Goal: Task Accomplishment & Management: Manage account settings

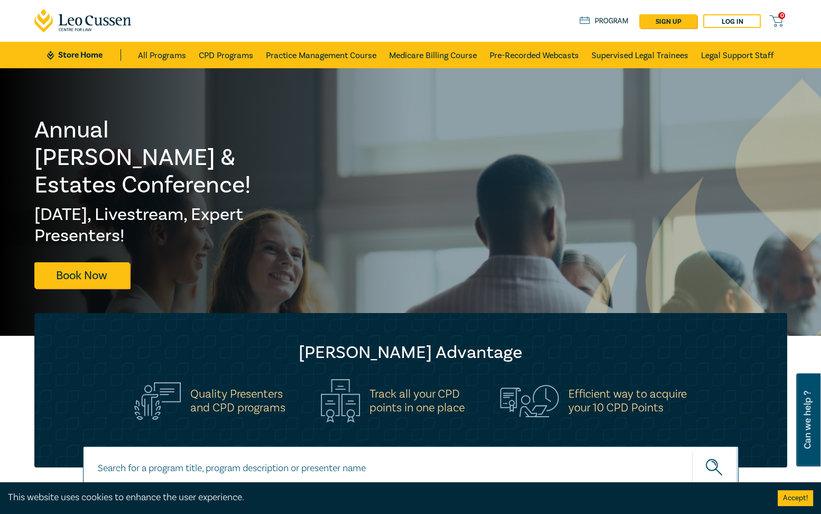
click at [740, 20] on link "Log in" at bounding box center [732, 21] width 58 height 14
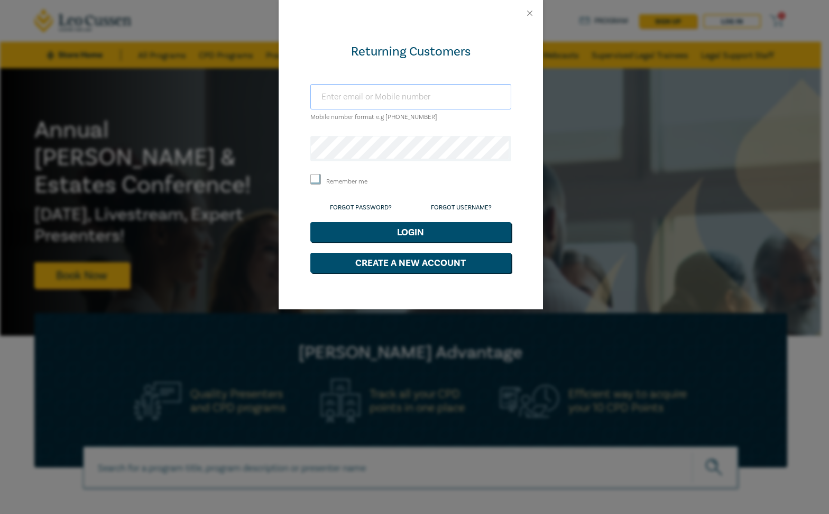
type input "[PERSON_NAME][EMAIL_ADDRESS][DOMAIN_NAME]"
click at [528, 10] on button "Close" at bounding box center [530, 13] width 10 height 10
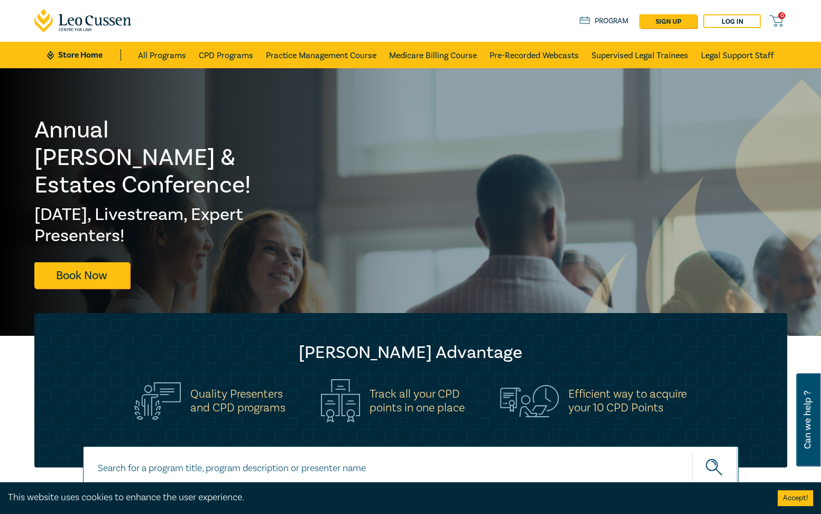
click at [725, 21] on link "Log in" at bounding box center [732, 21] width 58 height 14
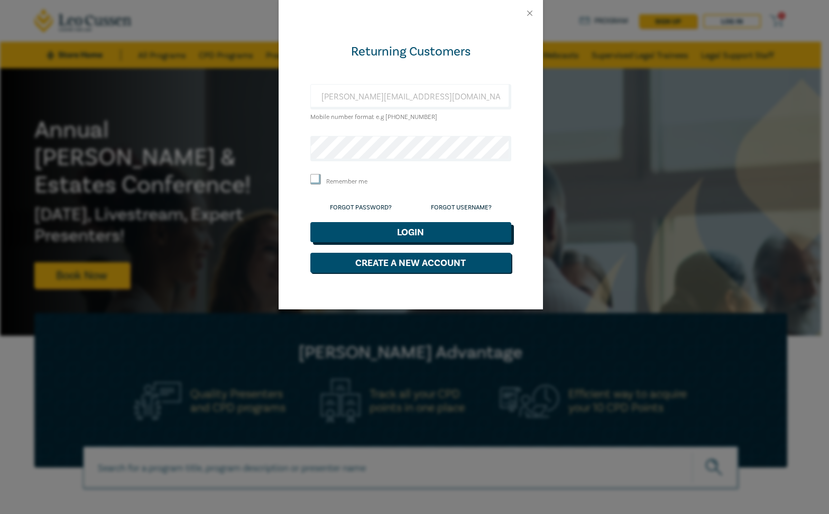
click at [408, 231] on button "Login" at bounding box center [410, 232] width 201 height 20
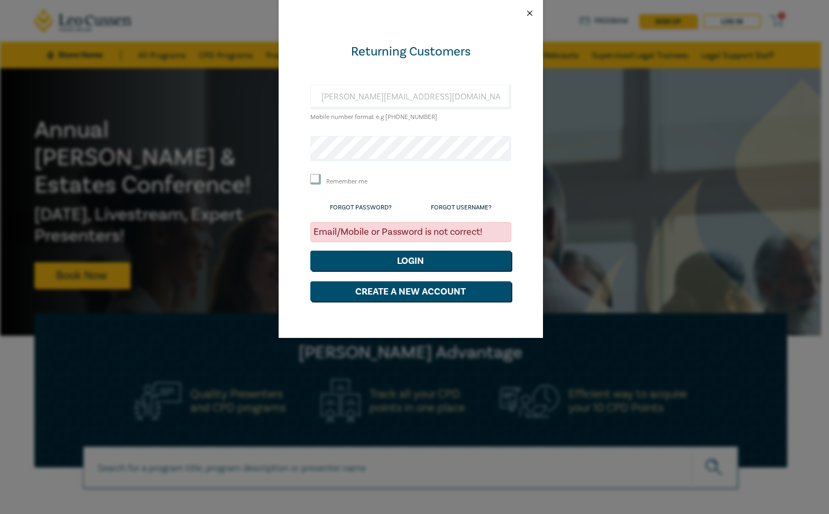
click at [529, 10] on button "Close" at bounding box center [530, 13] width 10 height 10
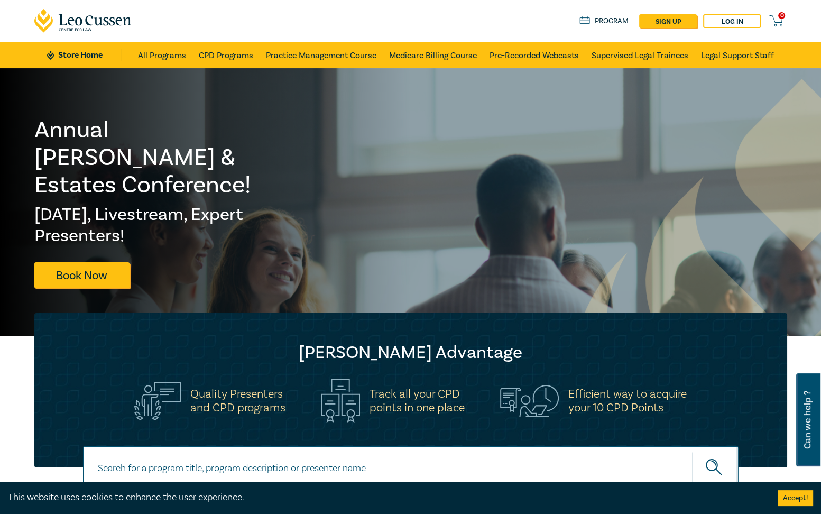
click at [775, 17] on icon at bounding box center [776, 19] width 12 height 7
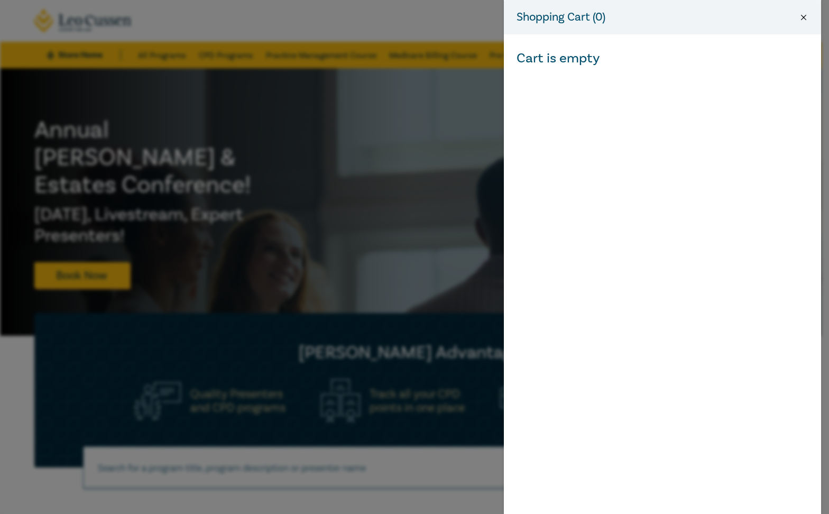
click at [803, 16] on button "Close" at bounding box center [804, 18] width 10 height 10
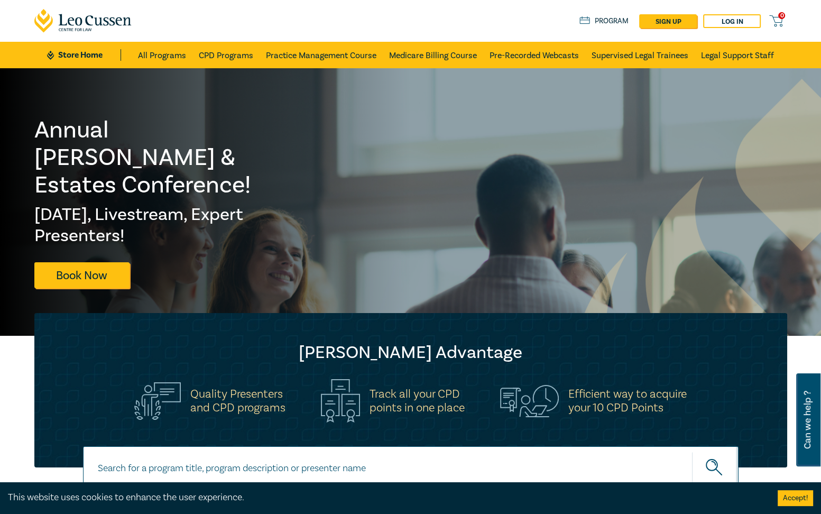
click at [666, 21] on link "sign up" at bounding box center [668, 21] width 58 height 14
select select "AU"
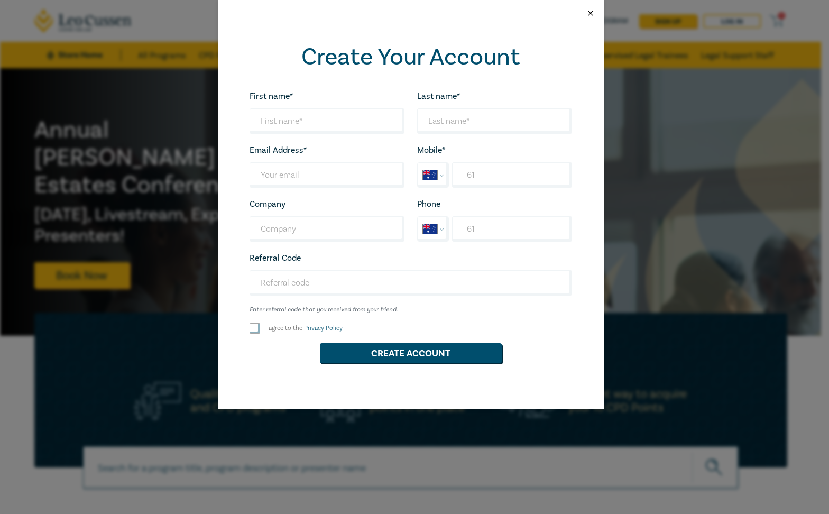
click at [592, 12] on button "Close" at bounding box center [591, 13] width 10 height 10
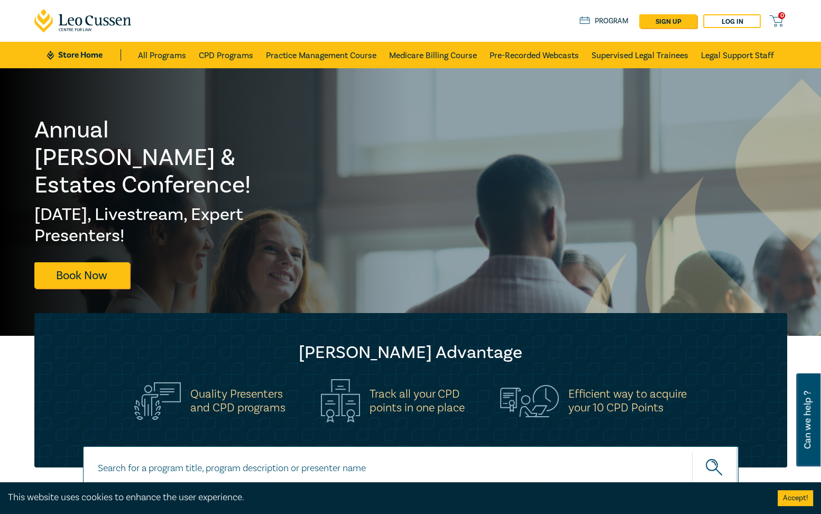
click at [729, 20] on link "Log in" at bounding box center [732, 21] width 58 height 14
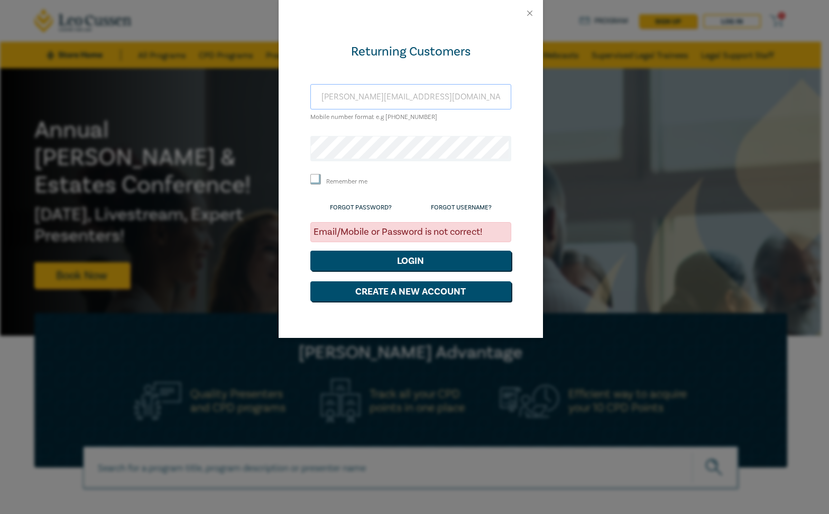
click at [435, 98] on input "[PERSON_NAME][EMAIL_ADDRESS][DOMAIN_NAME]" at bounding box center [410, 96] width 201 height 25
click at [400, 260] on button "Login" at bounding box center [410, 261] width 201 height 20
click at [531, 11] on button "Close" at bounding box center [530, 13] width 10 height 10
